Goal: Information Seeking & Learning: Find specific fact

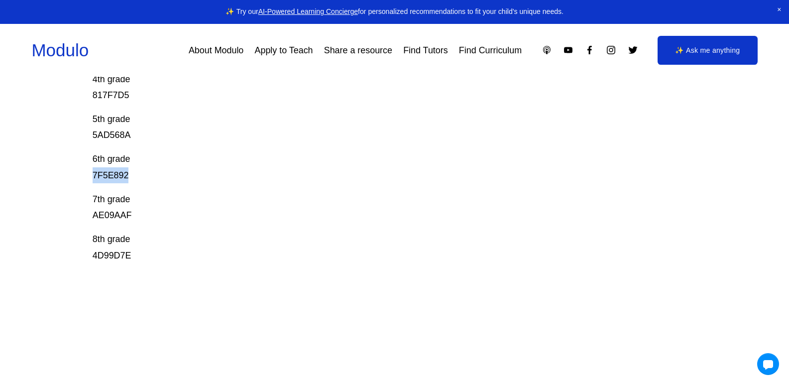
drag, startPoint x: 127, startPoint y: 174, endPoint x: 87, endPoint y: 181, distance: 40.9
click at [87, 181] on div "Prodigy Game Codes Prodigy is our go-to mastery- based tool to give kids lots o…" at bounding box center [394, 111] width 789 height 669
copy p "7F5E892"
click at [175, 149] on div "Prodigy Game Codes Prodigy is our go-to mastery- based tool to give kids lots o…" at bounding box center [364, 20] width 543 height 487
drag, startPoint x: 132, startPoint y: 131, endPoint x: 52, endPoint y: 128, distance: 79.6
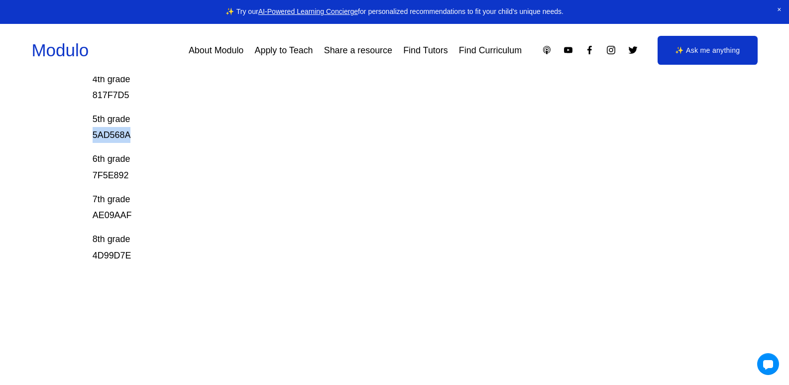
click at [52, 128] on div "Prodigy Game Codes Prodigy is our go-to mastery- based tool to give kids lots o…" at bounding box center [394, 111] width 789 height 669
copy p "5AD568A"
click at [177, 146] on div "Prodigy Game Codes Prodigy is our go-to mastery- based tool to give kids lots o…" at bounding box center [364, 20] width 543 height 487
drag, startPoint x: 786, startPoint y: 190, endPoint x: 795, endPoint y: 135, distance: 55.5
click at [788, 128] on html "0 ✨ Try our AI-Powered Learning Concierge for personalized recommendations to f…" at bounding box center [394, 168] width 789 height 1045
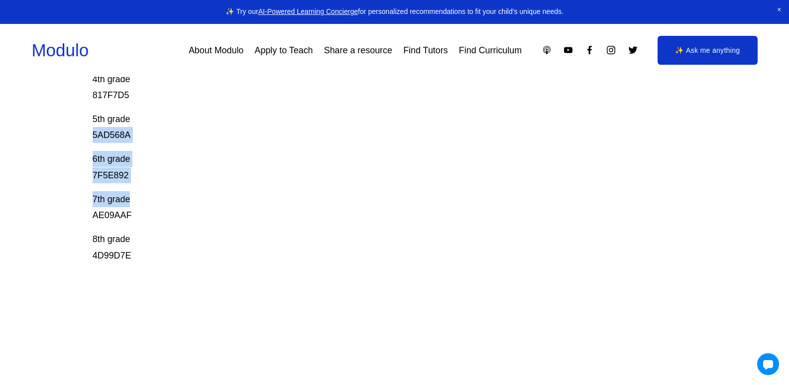
click at [788, 158] on div "Prodigy Game Codes Prodigy is our go-to mastery- based tool to give kids lots o…" at bounding box center [394, 111] width 789 height 669
